Goal: Task Accomplishment & Management: Manage account settings

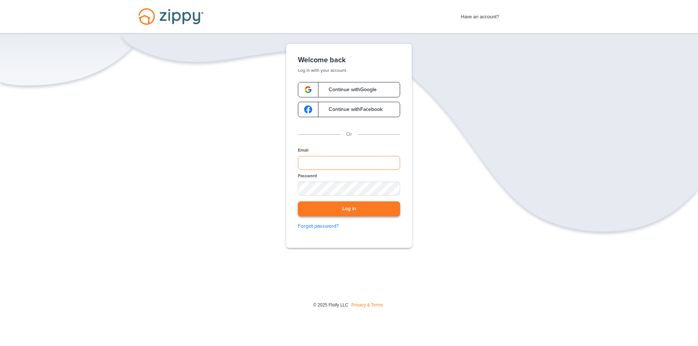
type input "**********"
click at [366, 209] on button "Log in" at bounding box center [349, 209] width 102 height 15
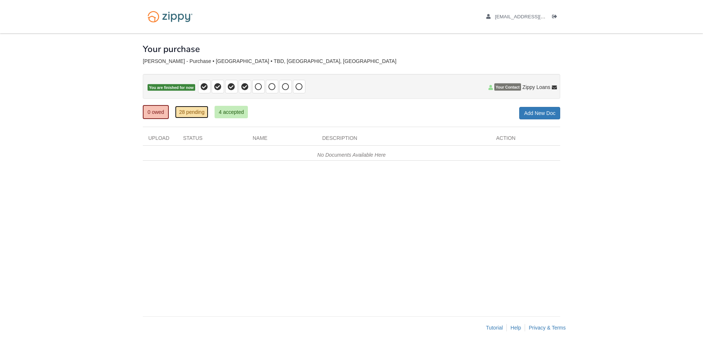
click at [188, 110] on link "28 pending" at bounding box center [191, 112] width 33 height 12
